Goal: Task Accomplishment & Management: Complete application form

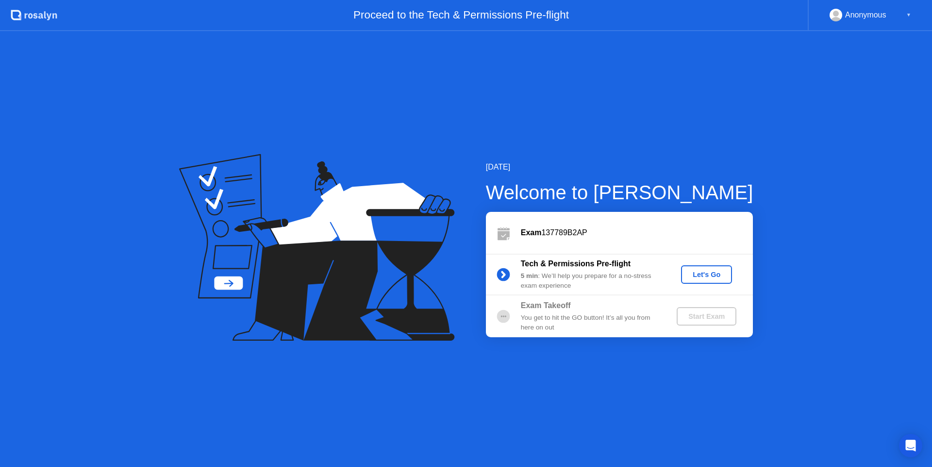
click at [702, 272] on div "Let's Go" at bounding box center [706, 274] width 43 height 8
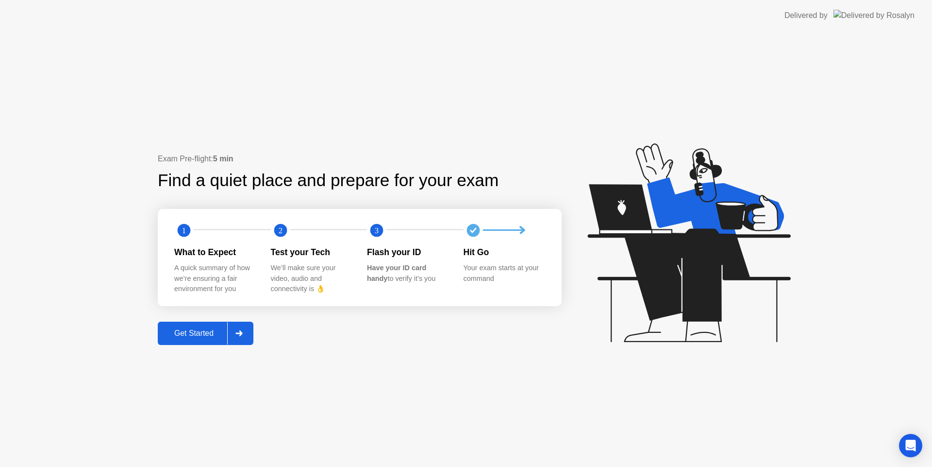
click at [206, 334] on div "Get Started" at bounding box center [194, 333] width 67 height 9
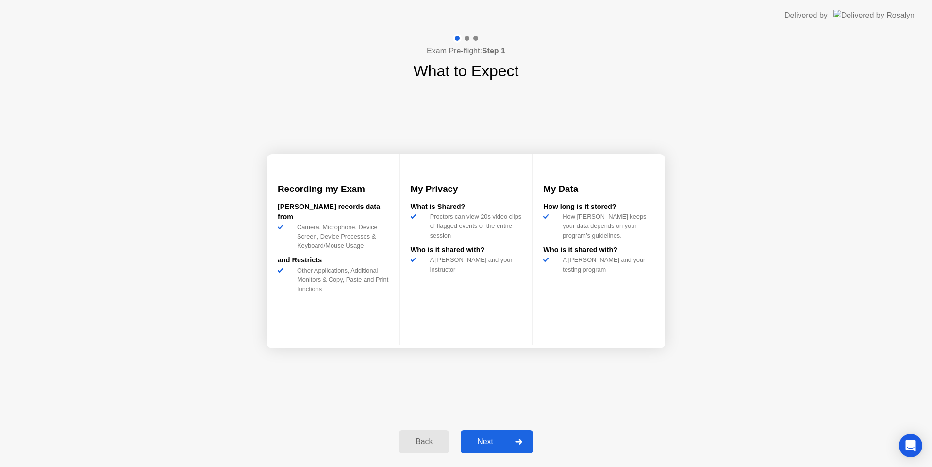
click at [490, 443] on div "Next" at bounding box center [485, 441] width 43 height 9
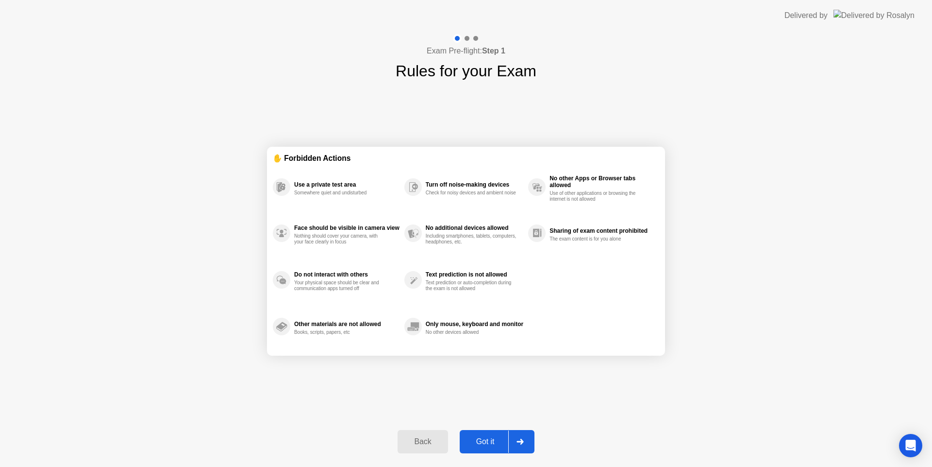
click at [495, 446] on div "Got it" at bounding box center [486, 441] width 46 height 9
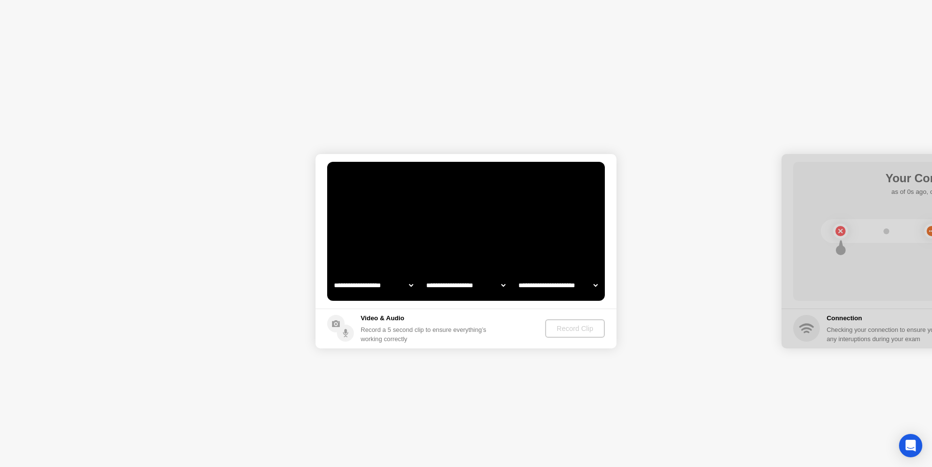
select select "**********"
select select "*******"
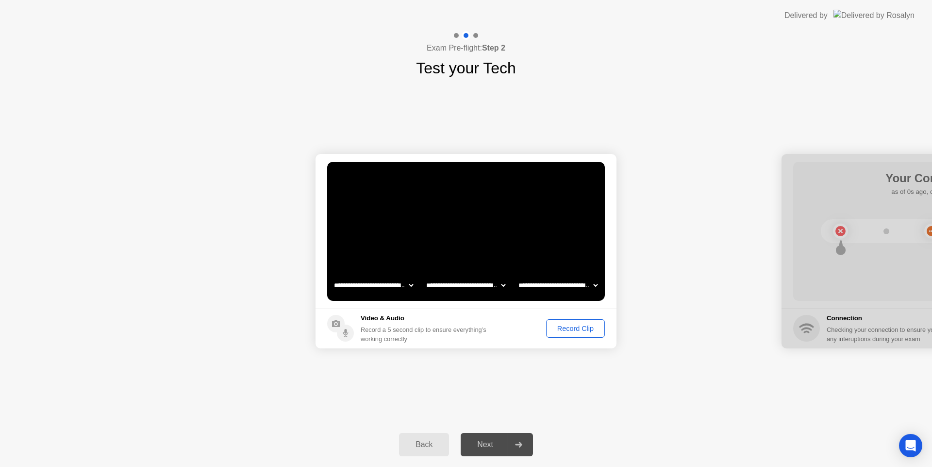
click at [583, 331] on div "Record Clip" at bounding box center [576, 328] width 52 height 8
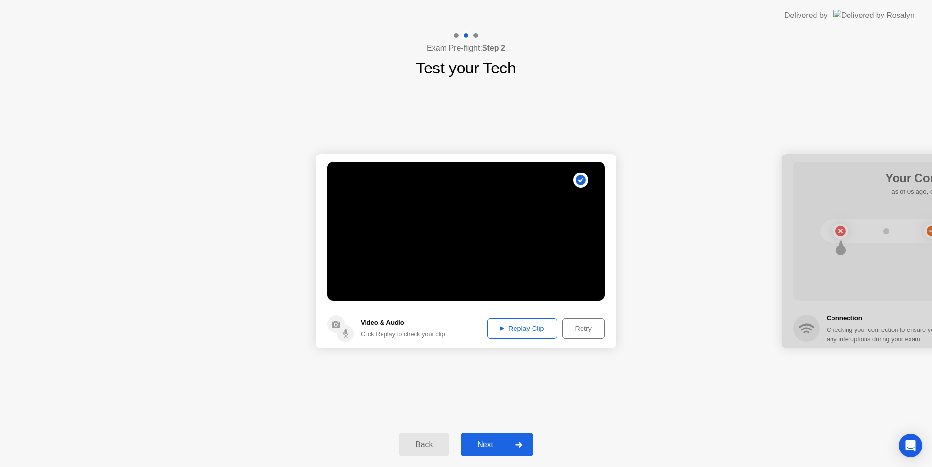
click at [522, 331] on div "Replay Clip" at bounding box center [522, 328] width 63 height 8
click at [482, 443] on div "Next" at bounding box center [485, 444] width 43 height 9
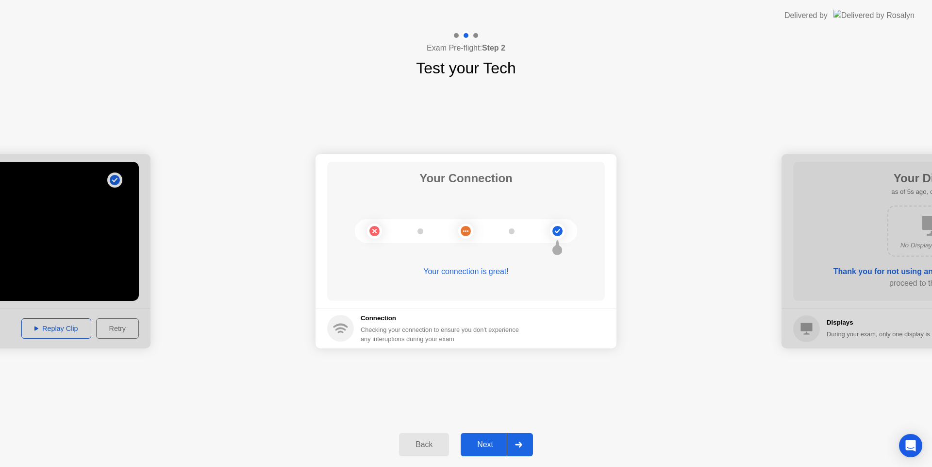
click at [487, 443] on div "Next" at bounding box center [485, 444] width 43 height 9
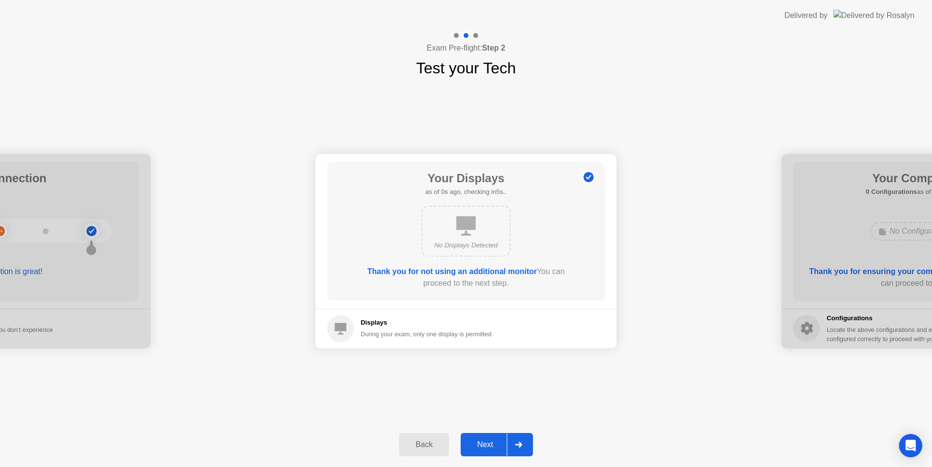
click at [493, 442] on div "Next" at bounding box center [485, 444] width 43 height 9
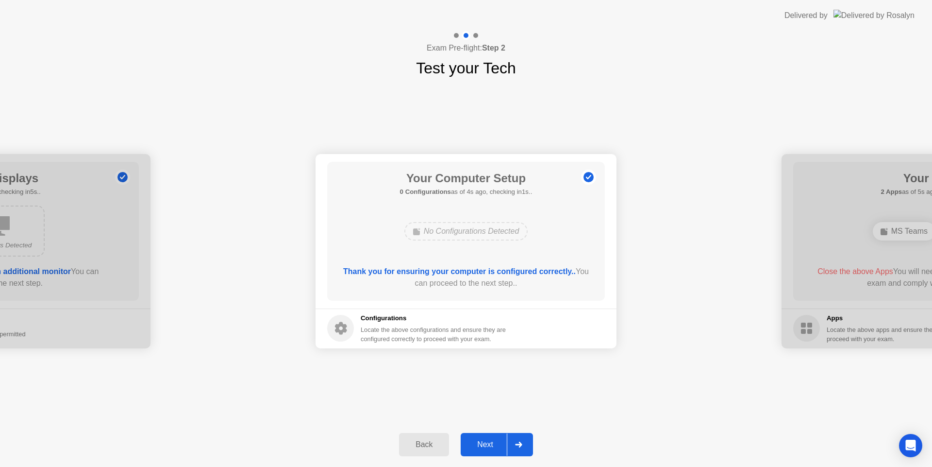
click at [488, 446] on div "Next" at bounding box center [485, 444] width 43 height 9
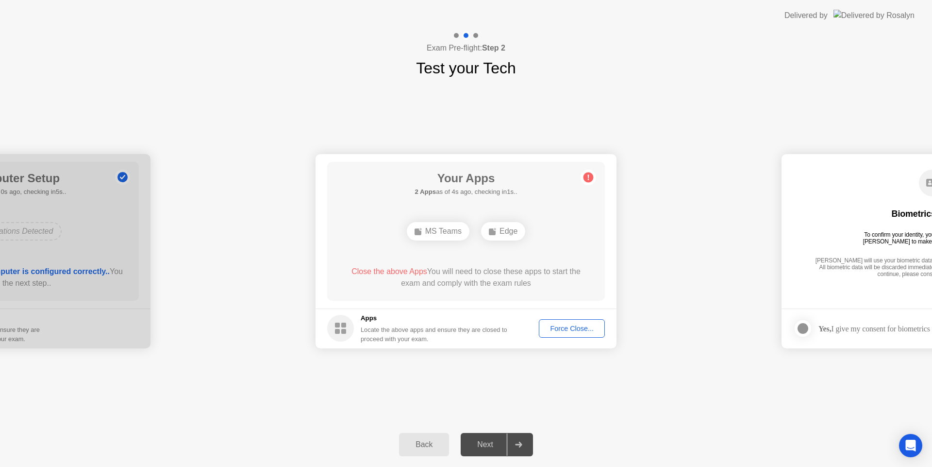
click at [593, 330] on div "Force Close..." at bounding box center [571, 328] width 59 height 8
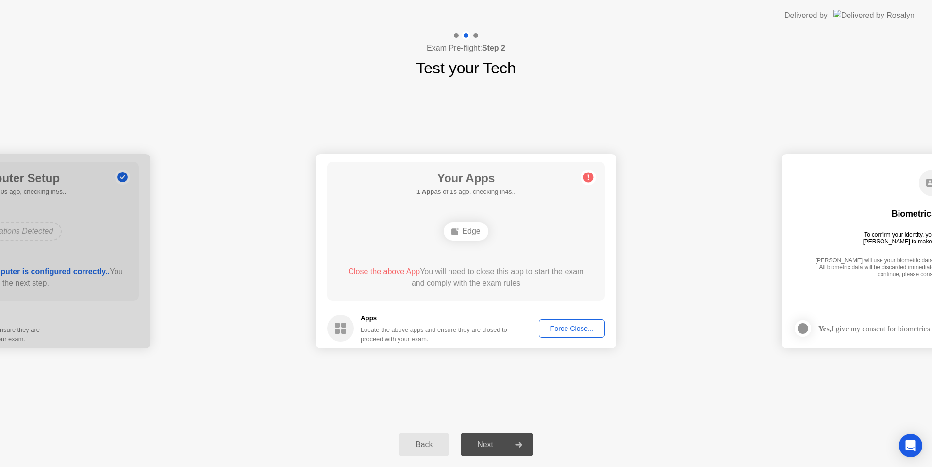
click at [565, 325] on div "Force Close..." at bounding box center [571, 328] width 59 height 8
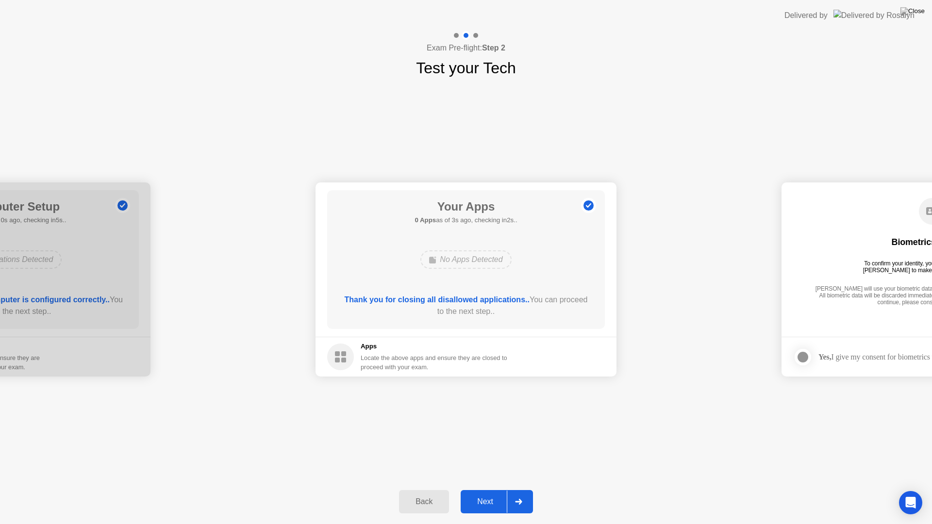
click at [487, 466] on div "Next" at bounding box center [485, 502] width 43 height 9
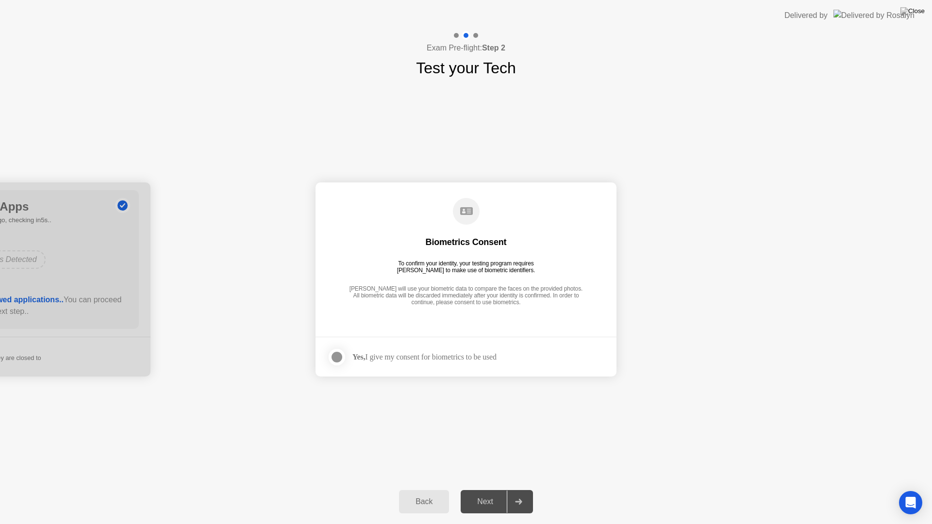
click at [334, 357] on div at bounding box center [337, 357] width 12 height 12
click at [478, 466] on div "Next" at bounding box center [485, 502] width 43 height 9
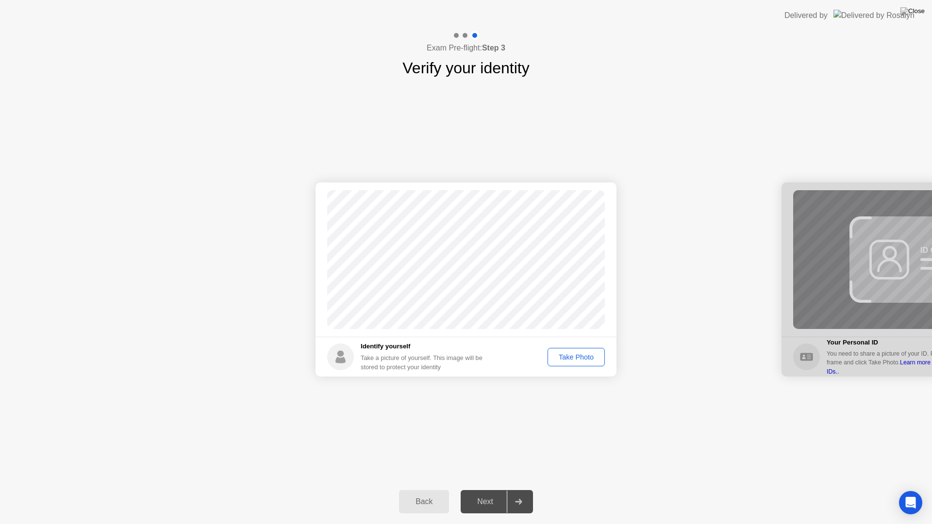
click at [580, 356] on div "Take Photo" at bounding box center [576, 357] width 50 height 8
click at [488, 466] on div "Next" at bounding box center [485, 502] width 43 height 9
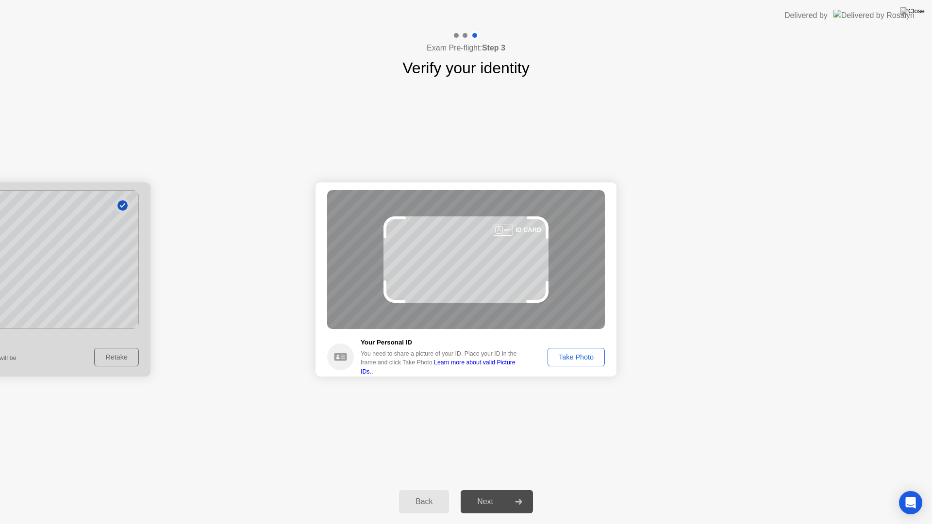
click at [579, 354] on div "Take Photo" at bounding box center [576, 357] width 50 height 8
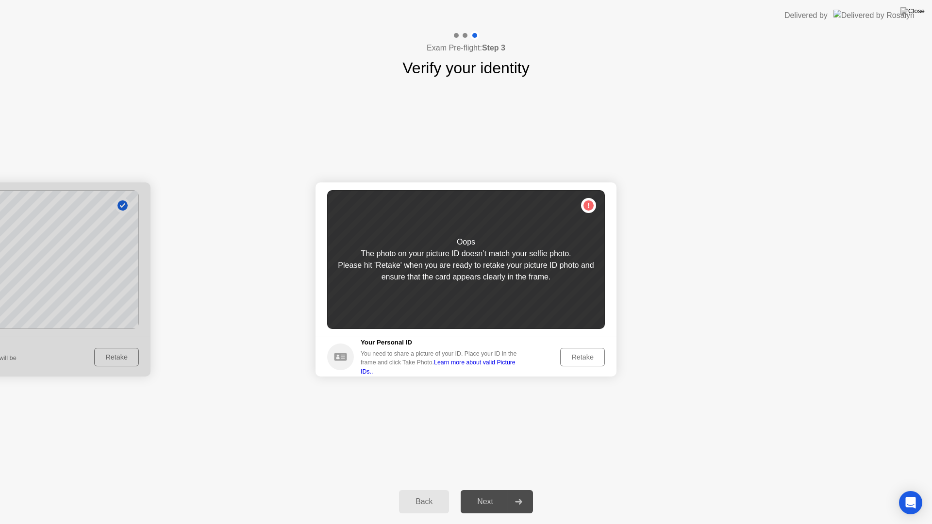
click at [581, 357] on div "Retake" at bounding box center [583, 357] width 38 height 8
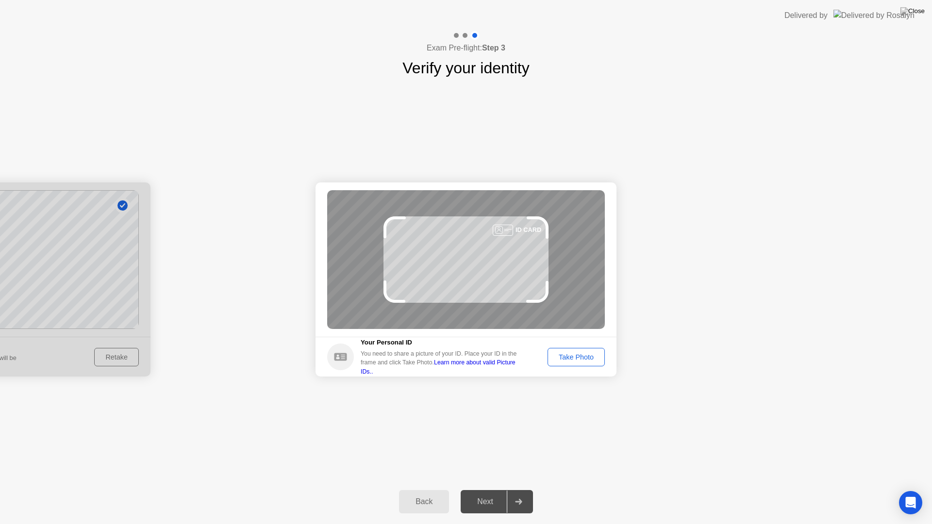
click at [563, 360] on div "Take Photo" at bounding box center [576, 357] width 50 height 8
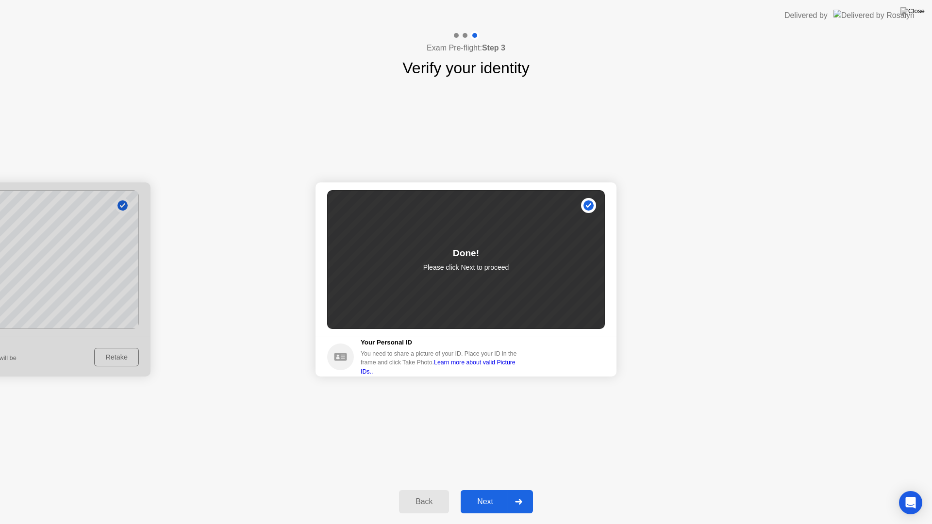
click at [487, 466] on div "Next" at bounding box center [485, 502] width 43 height 9
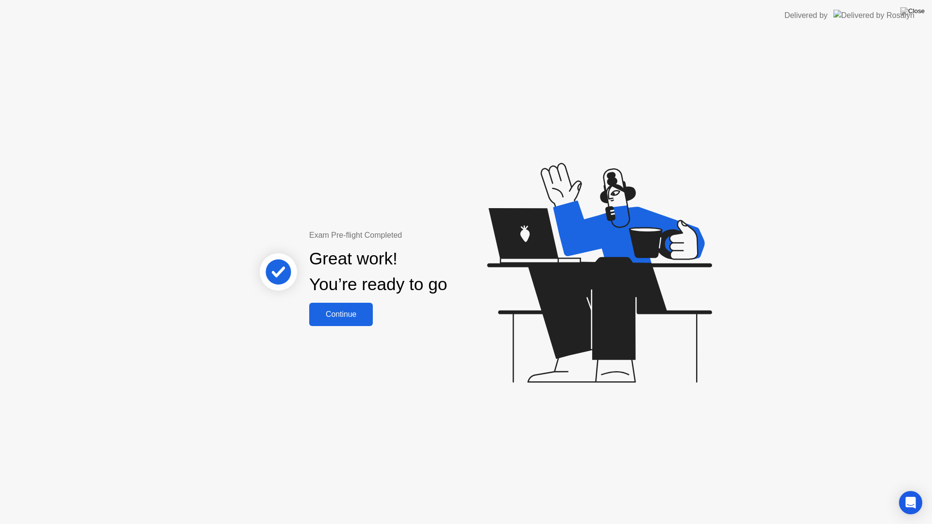
click at [330, 310] on div "Continue" at bounding box center [341, 314] width 58 height 9
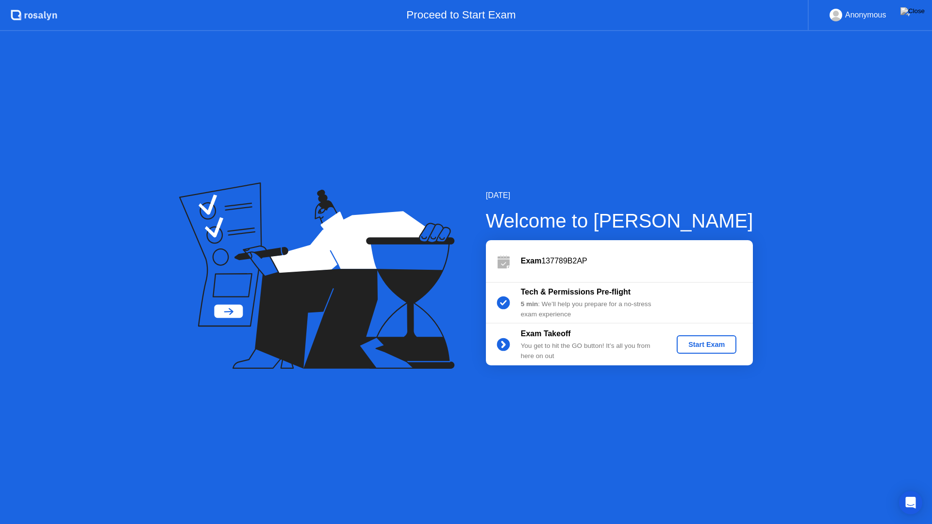
click at [693, 348] on div "Start Exam" at bounding box center [707, 345] width 52 height 8
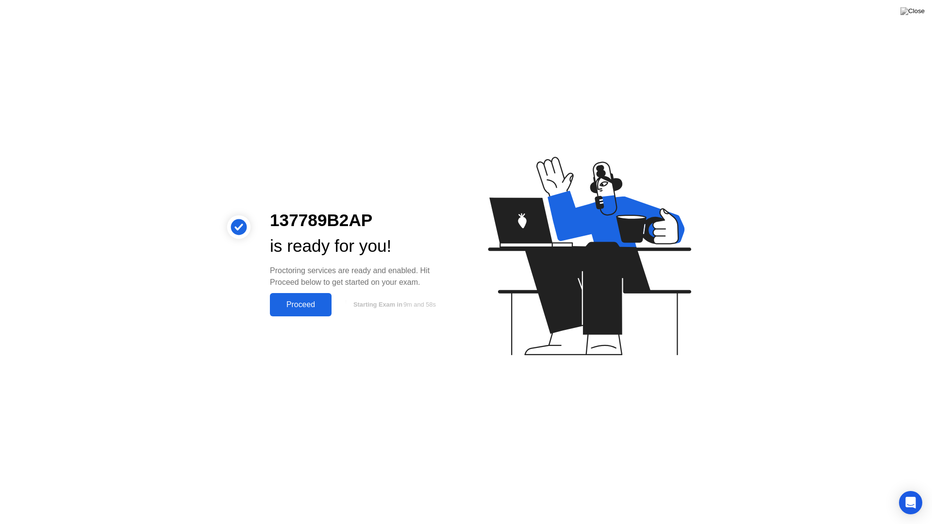
click at [304, 306] on div "Proceed" at bounding box center [301, 305] width 56 height 9
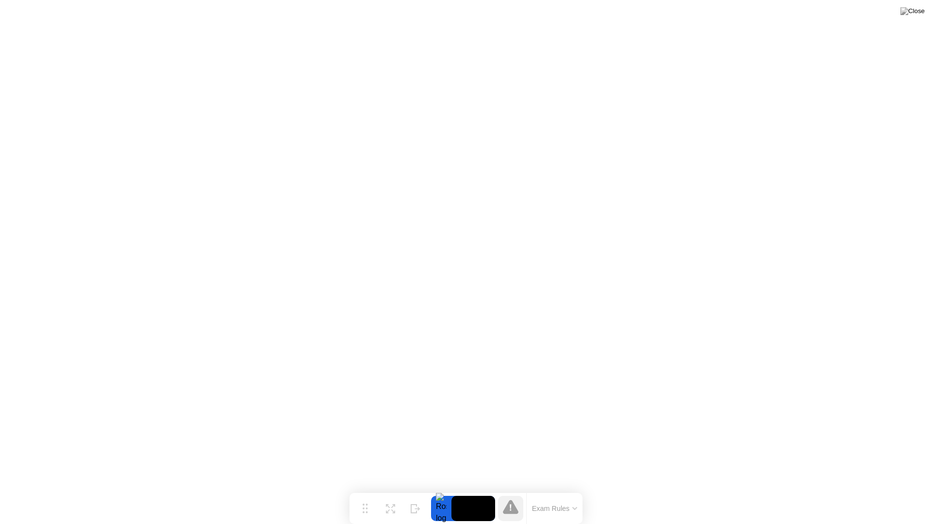
click at [576, 466] on icon at bounding box center [575, 509] width 4 height 2
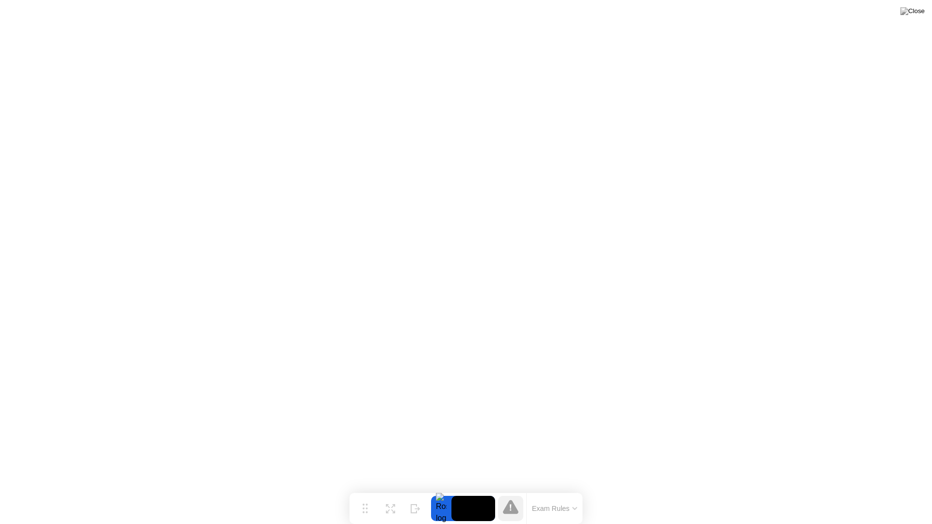
click at [575, 466] on icon at bounding box center [574, 508] width 5 height 3
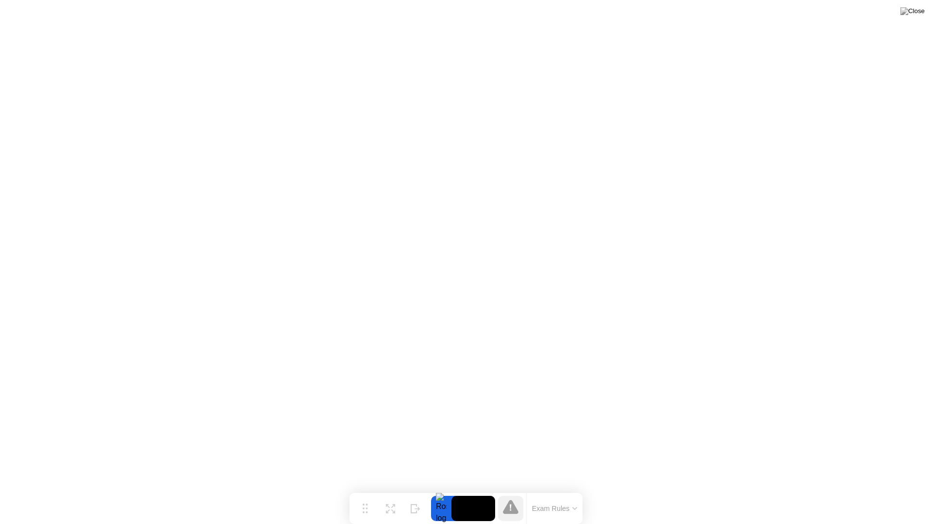
click at [516, 466] on icon at bounding box center [511, 507] width 16 height 14
click at [442, 466] on div at bounding box center [441, 508] width 20 height 25
click at [576, 466] on icon at bounding box center [574, 508] width 5 height 3
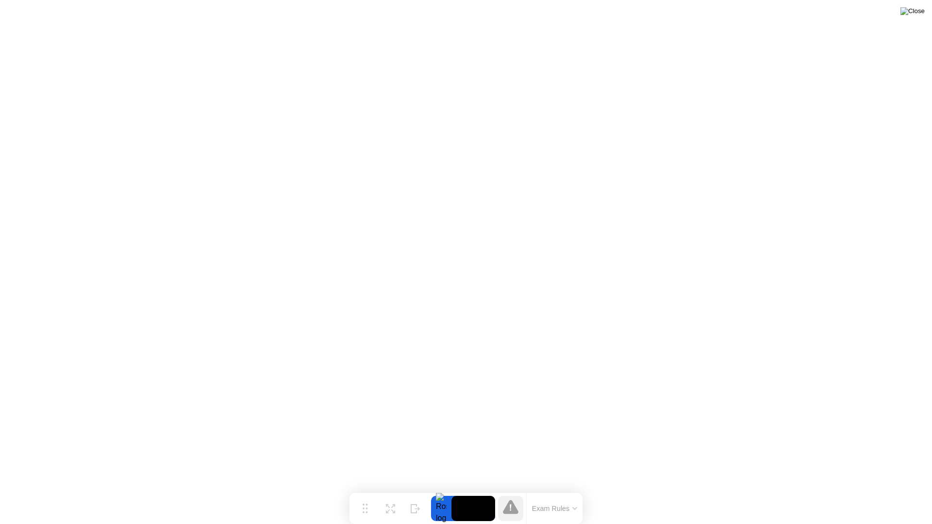
click at [919, 12] on img at bounding box center [913, 11] width 24 height 8
click at [920, 14] on img at bounding box center [913, 11] width 24 height 8
click at [921, 13] on img at bounding box center [913, 11] width 24 height 8
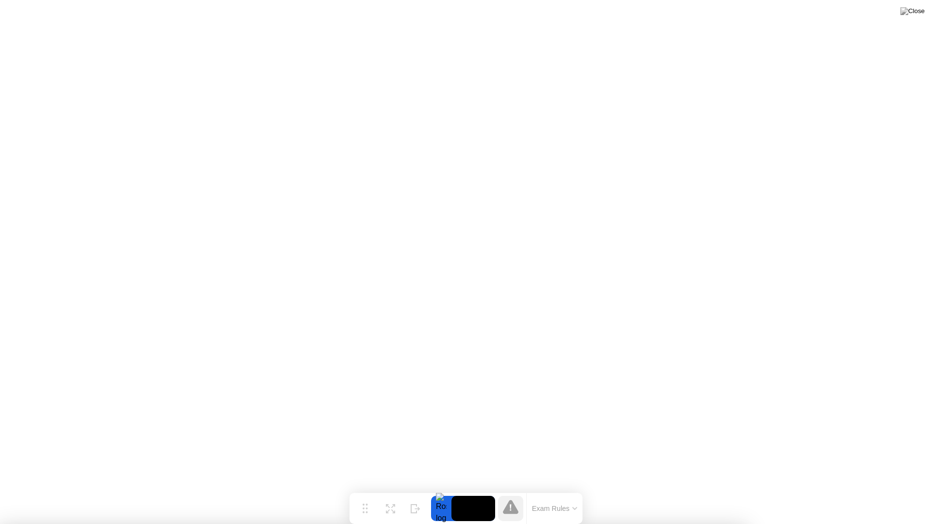
click at [915, 11] on img at bounding box center [913, 11] width 24 height 8
click at [921, 12] on img at bounding box center [913, 11] width 24 height 8
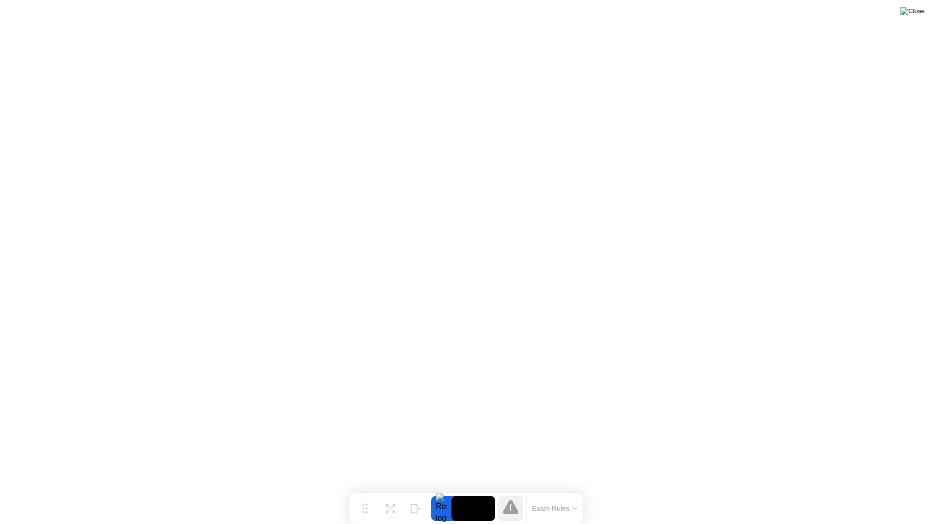
click at [921, 11] on img at bounding box center [913, 11] width 24 height 8
